Goal: Task Accomplishment & Management: Manage account settings

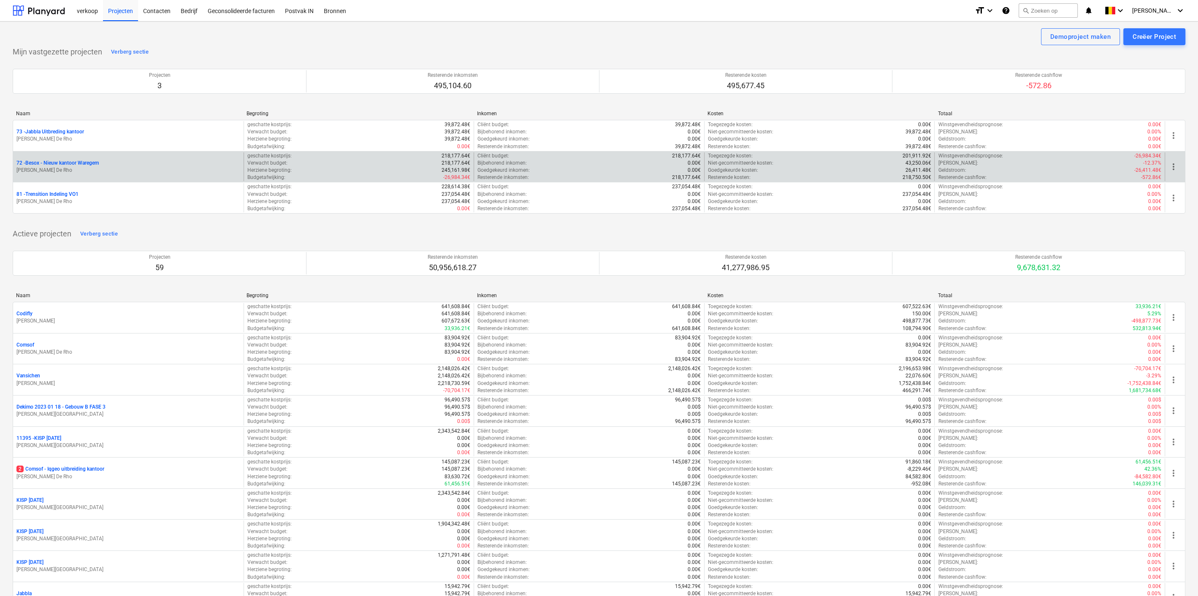
click at [66, 163] on p "72 - Besox - Nieuw kantoor Waregem" at bounding box center [57, 163] width 82 height 7
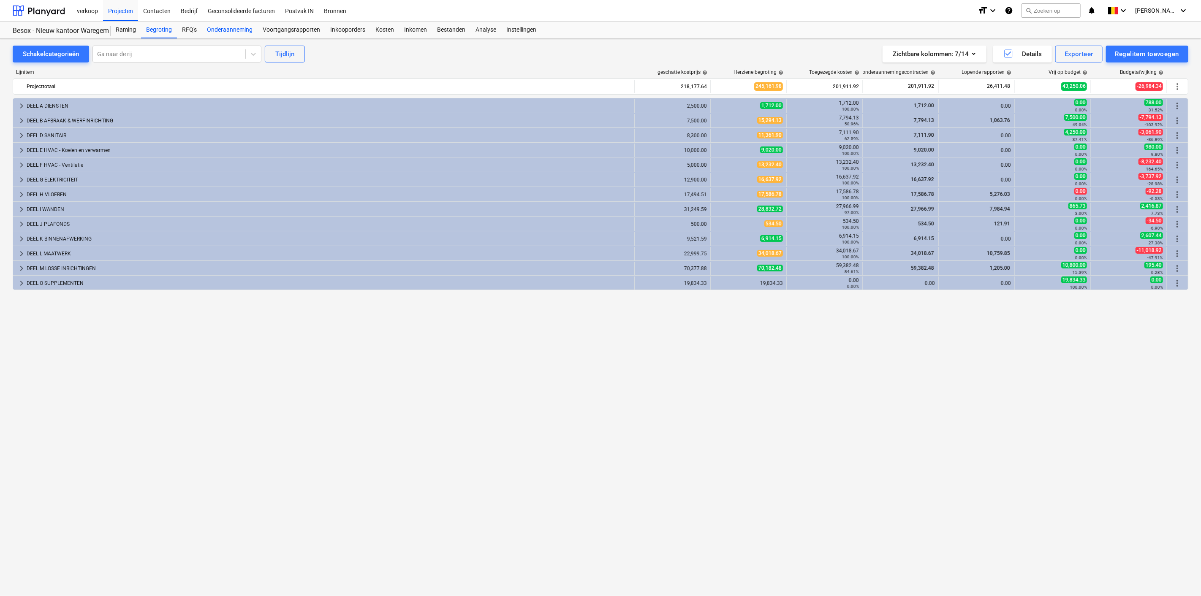
click at [232, 32] on div "Onderaanneming" at bounding box center [230, 30] width 56 height 17
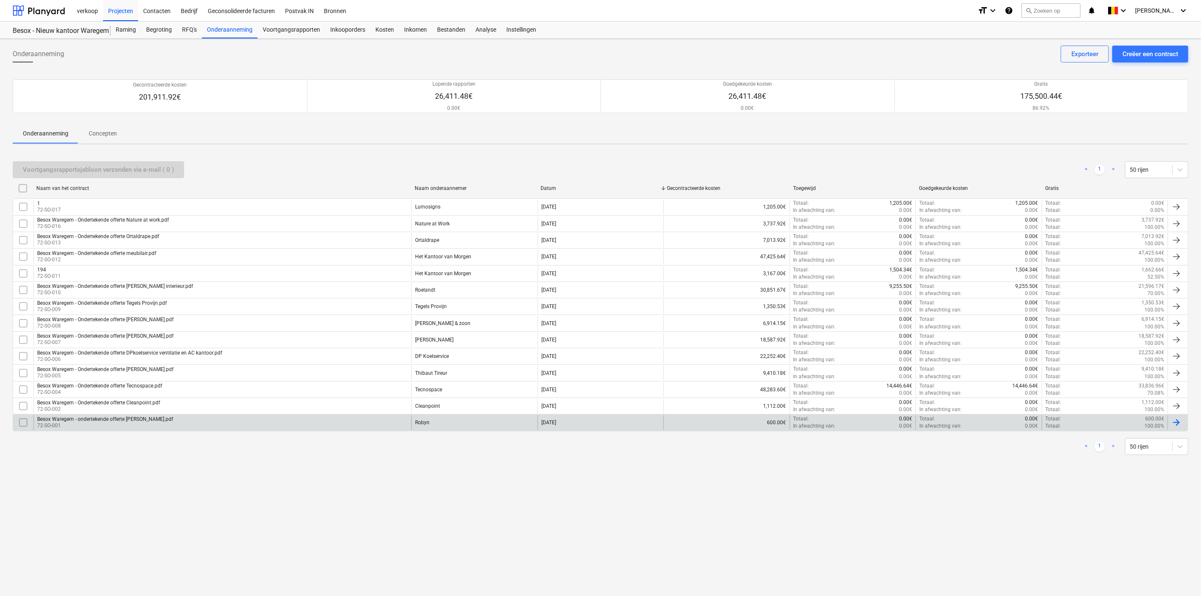
click at [713, 367] on div at bounding box center [1176, 423] width 10 height 10
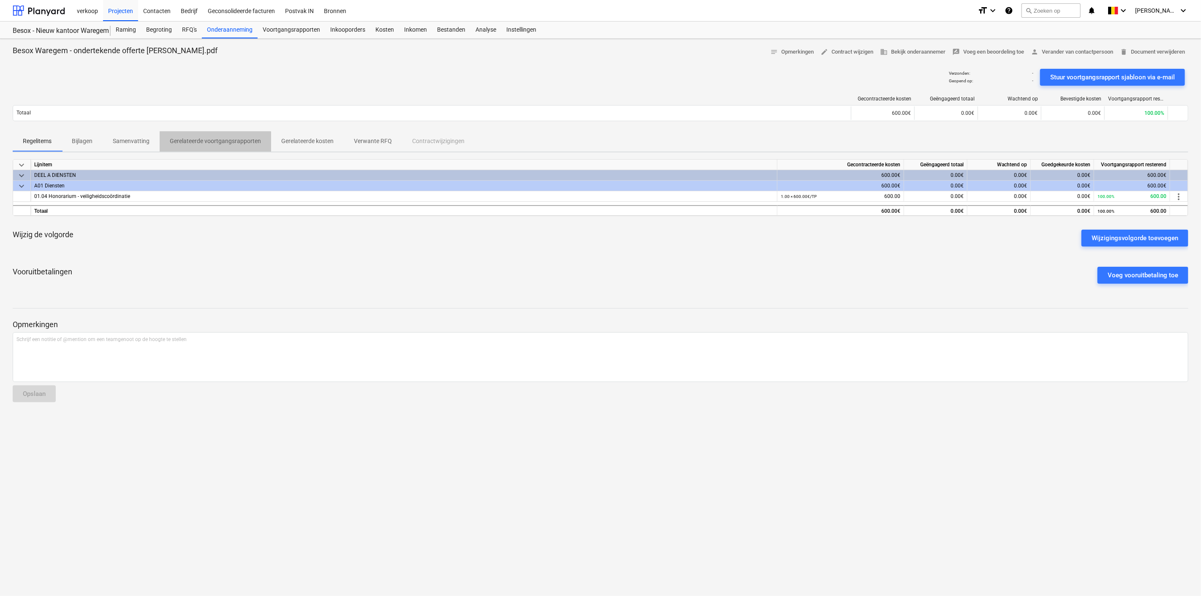
click at [201, 143] on p "Gerelateerde voortgangsrapporten" at bounding box center [215, 141] width 91 height 9
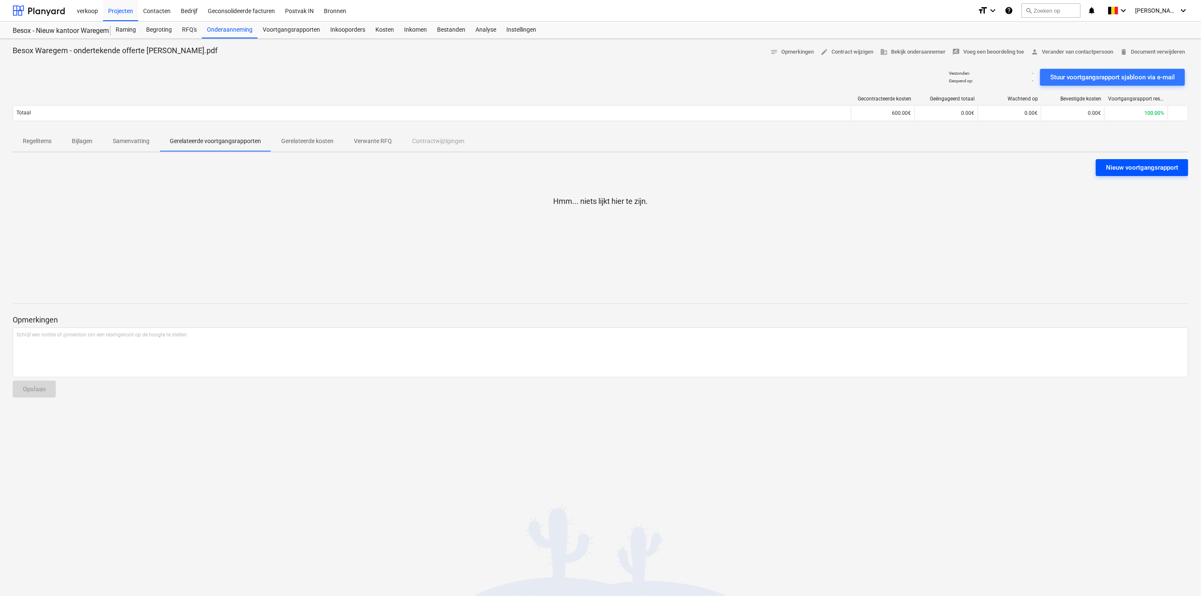
click at [713, 168] on div "Nieuw voortgangsrapport" at bounding box center [1142, 167] width 72 height 11
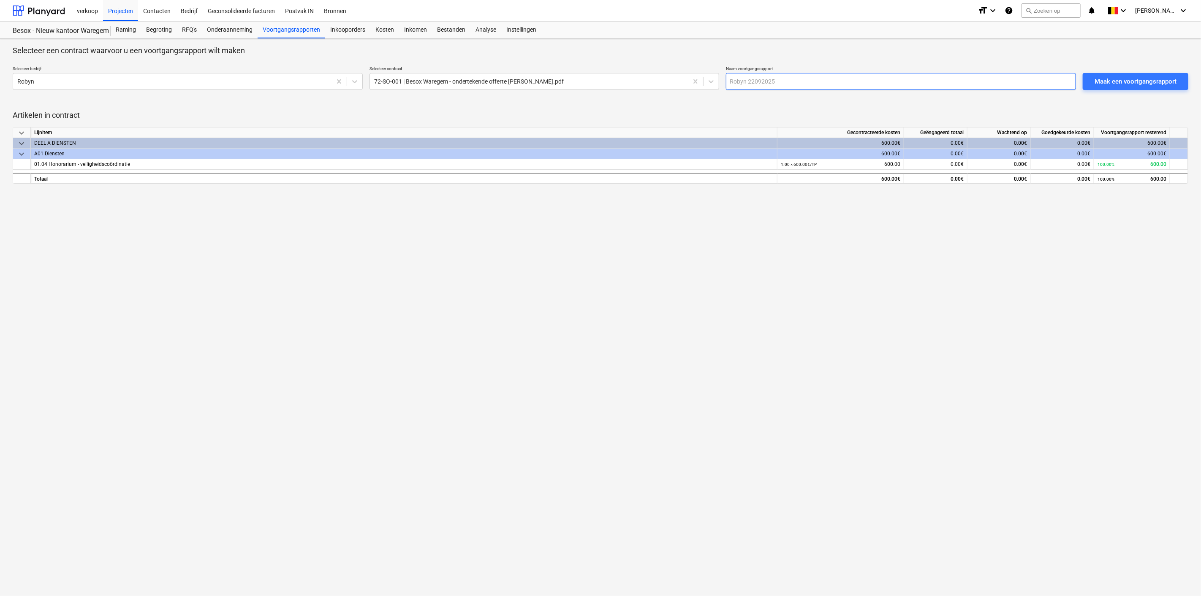
click at [713, 86] on input "text" at bounding box center [901, 81] width 350 height 17
type input "Voorschot factuur 70%"
click at [713, 82] on div "Maak een voortgangsrapport" at bounding box center [1135, 81] width 82 height 11
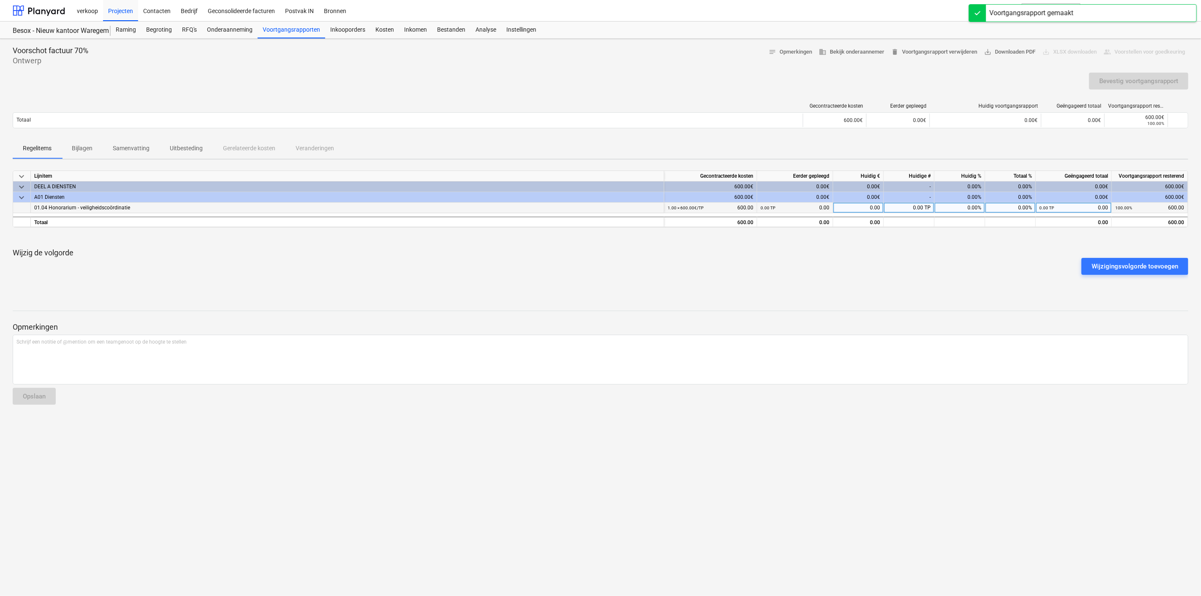
click at [713, 209] on div "0.00%" at bounding box center [959, 208] width 51 height 11
type input "70"
click at [713, 78] on div "Bevestig voortgangsrapport" at bounding box center [1138, 81] width 79 height 11
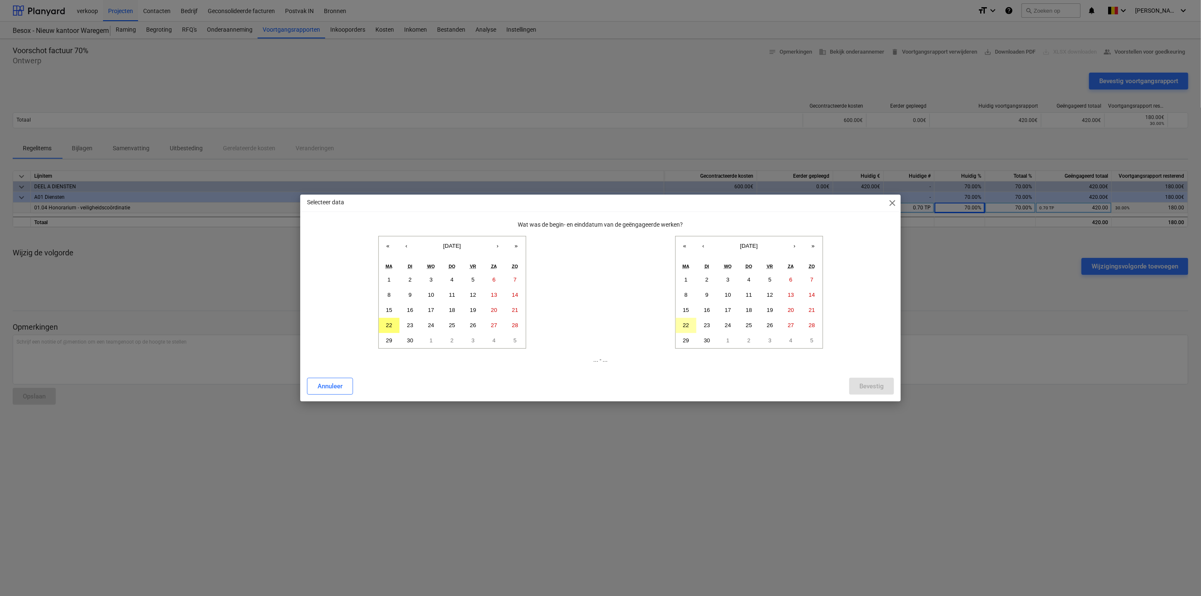
click at [685, 323] on abbr "22" at bounding box center [686, 325] width 6 height 6
drag, startPoint x: 391, startPoint y: 323, endPoint x: 404, endPoint y: 331, distance: 15.7
click at [390, 323] on abbr "22" at bounding box center [389, 325] width 6 height 6
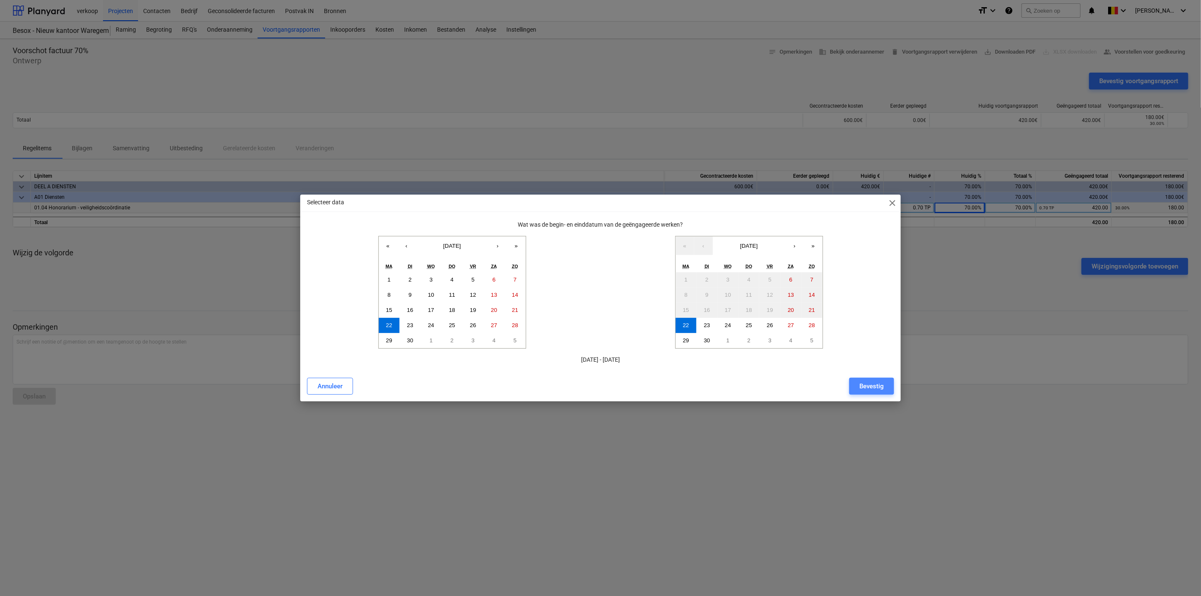
click at [713, 367] on div "Bevestig" at bounding box center [871, 386] width 24 height 11
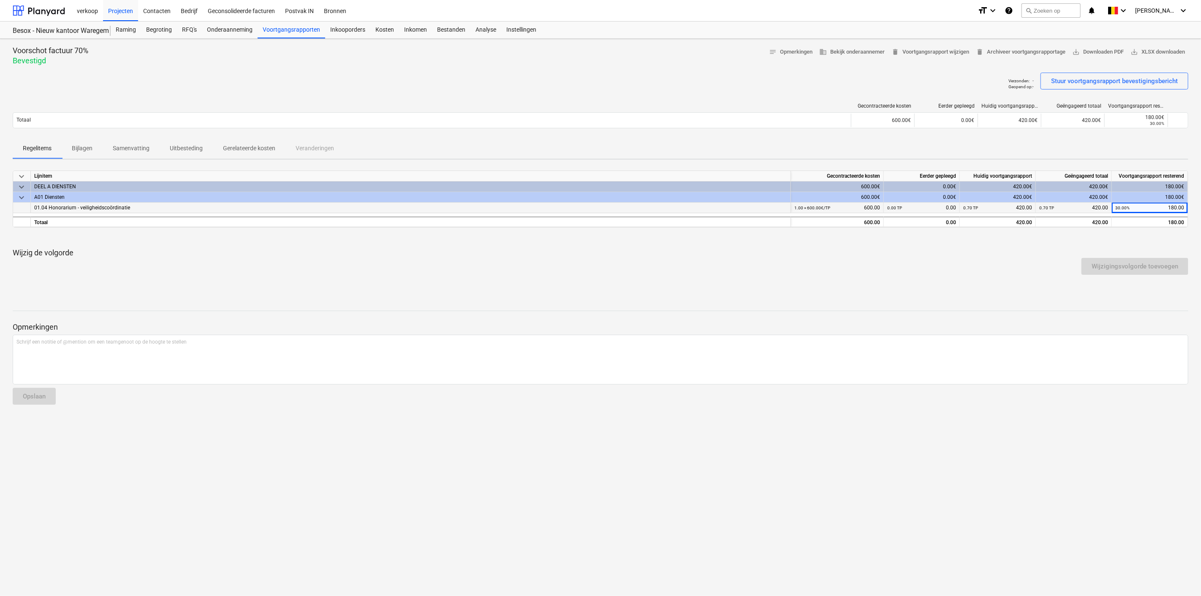
click at [244, 149] on p "Gerelateerde kosten" at bounding box center [249, 148] width 52 height 9
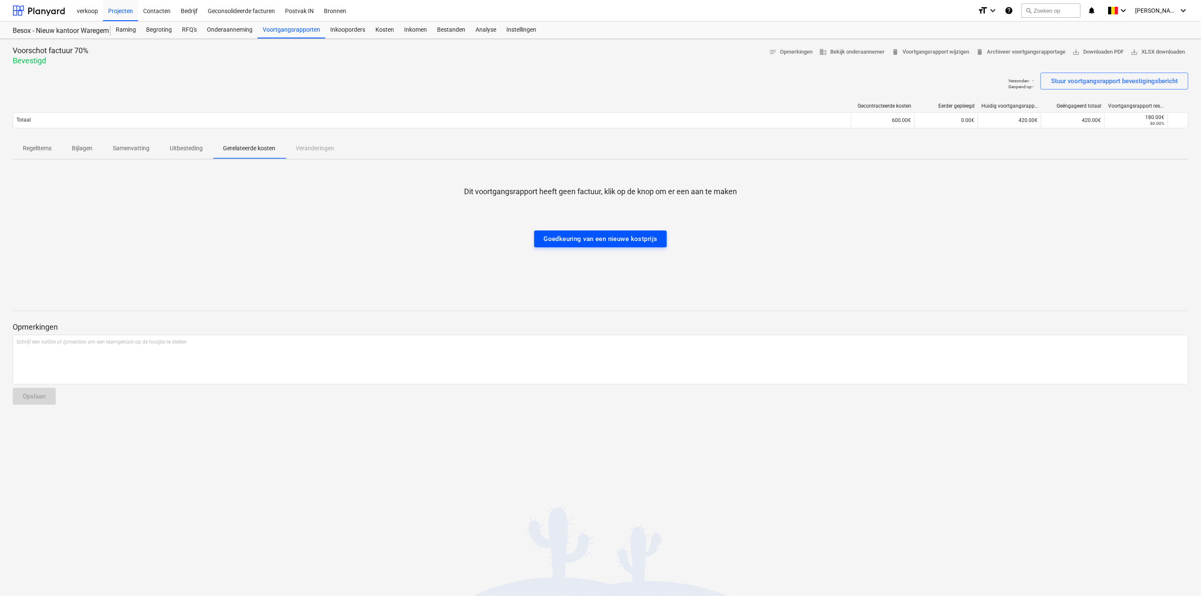
click at [582, 238] on div "Goedkeuring van een nieuwe kostprijs" at bounding box center [600, 238] width 114 height 11
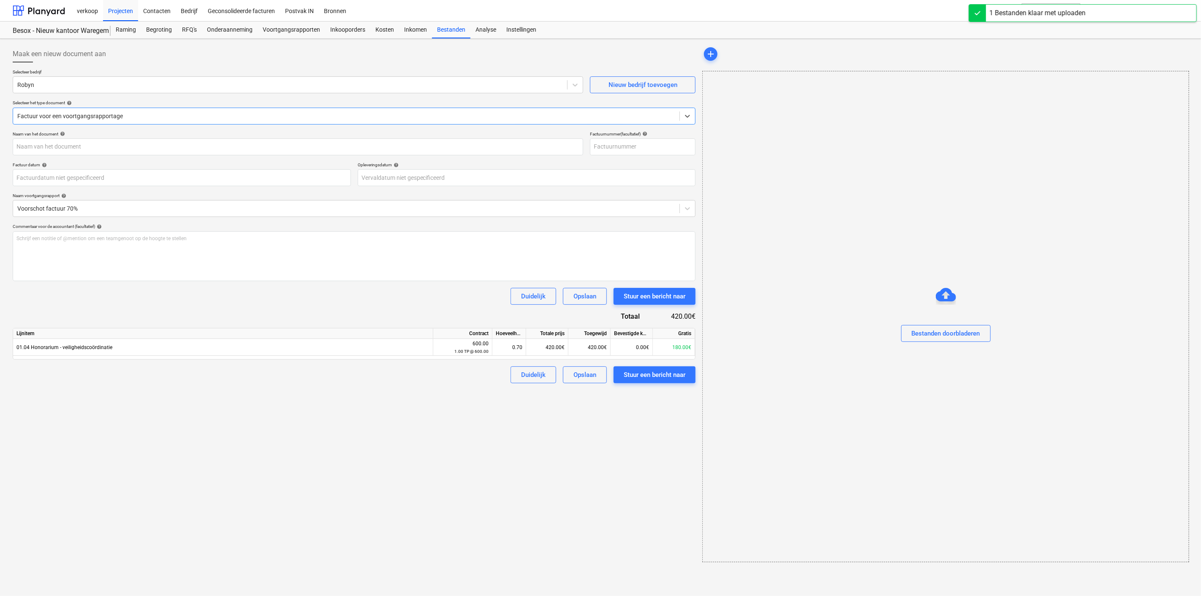
type input "FA2025-558.pdf"
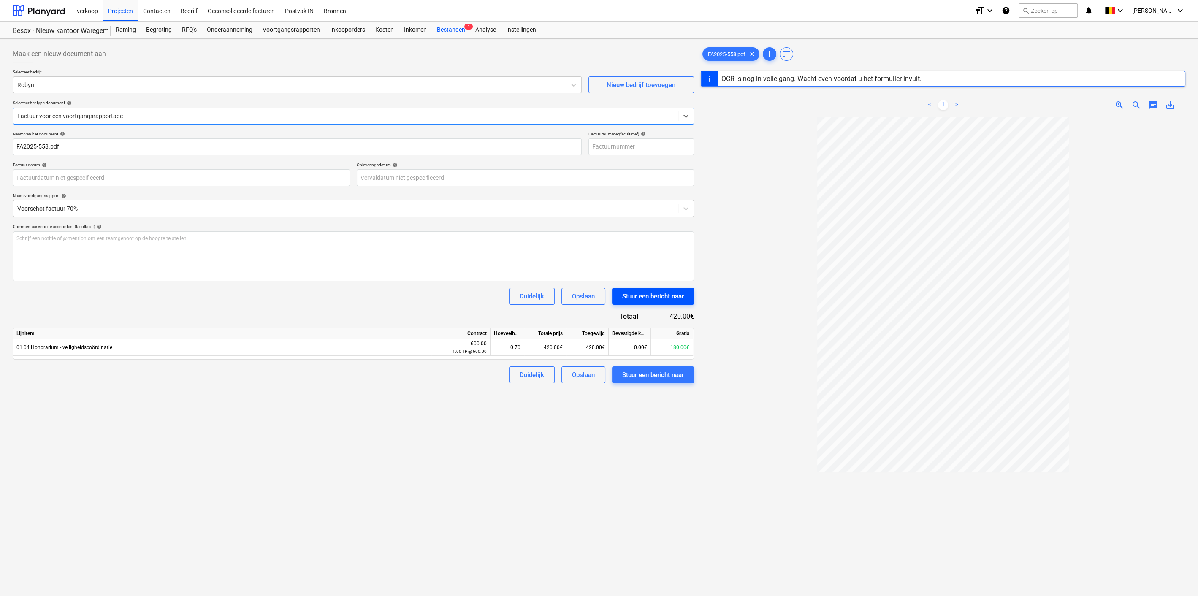
click at [668, 301] on div "Stuur een bericht naar" at bounding box center [653, 296] width 62 height 11
